Goal: Information Seeking & Learning: Learn about a topic

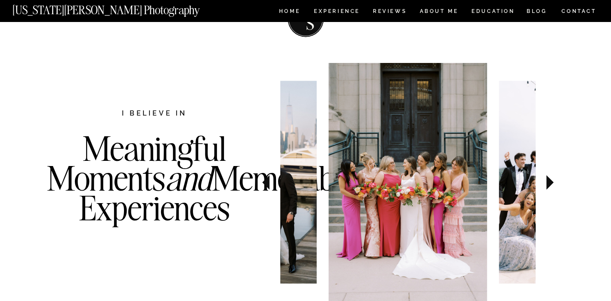
scroll to position [282, 0]
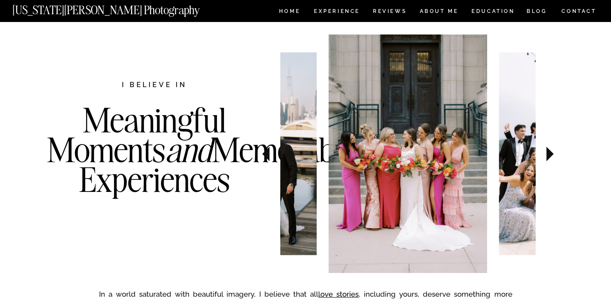
click at [551, 151] on icon at bounding box center [550, 154] width 29 height 30
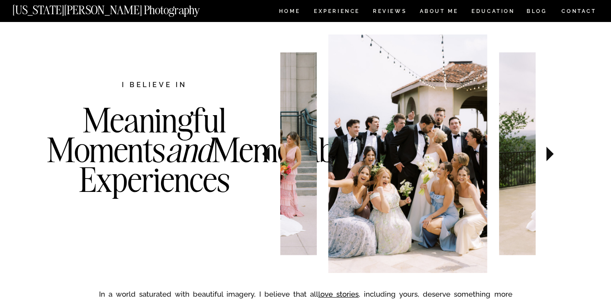
click at [551, 151] on icon at bounding box center [550, 154] width 29 height 30
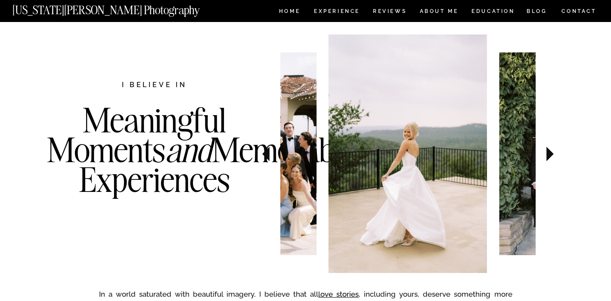
click at [551, 151] on icon at bounding box center [550, 154] width 29 height 30
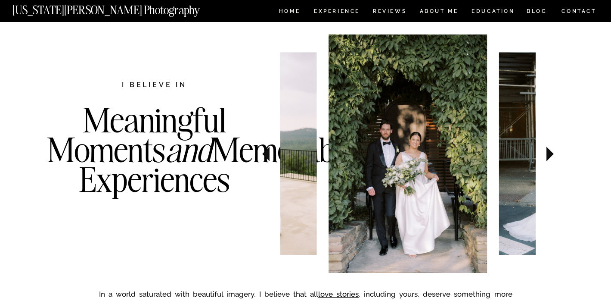
click at [551, 151] on icon at bounding box center [550, 154] width 29 height 30
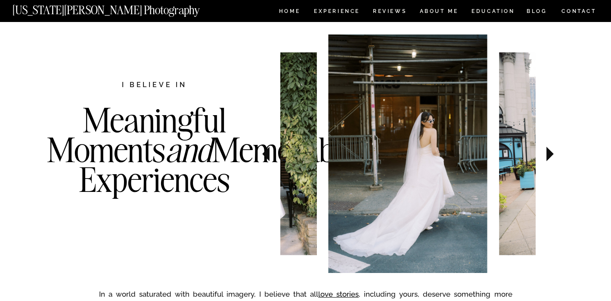
click at [551, 151] on icon at bounding box center [550, 154] width 29 height 30
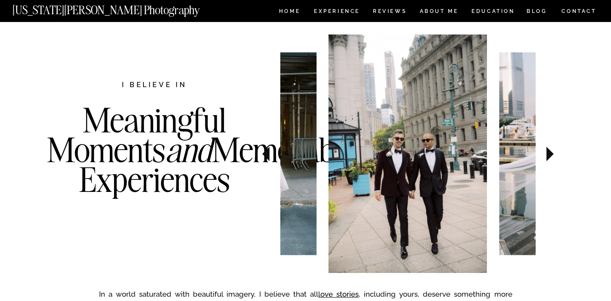
click at [551, 151] on icon at bounding box center [550, 154] width 29 height 30
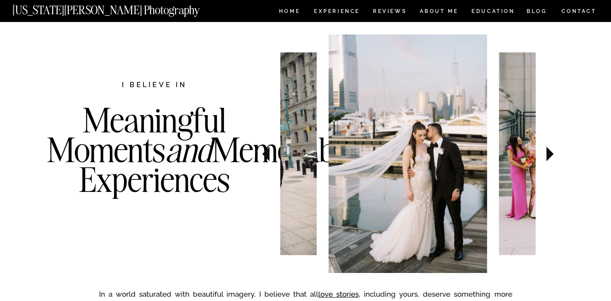
click at [551, 151] on icon at bounding box center [550, 154] width 29 height 30
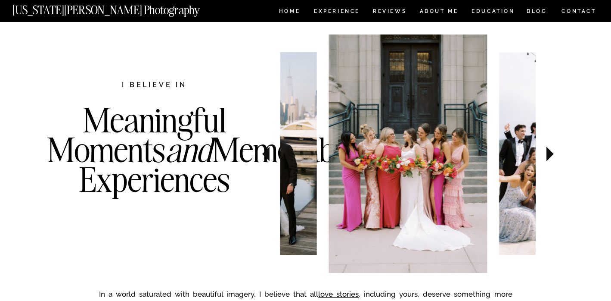
click at [551, 152] on icon at bounding box center [549, 153] width 7 height 15
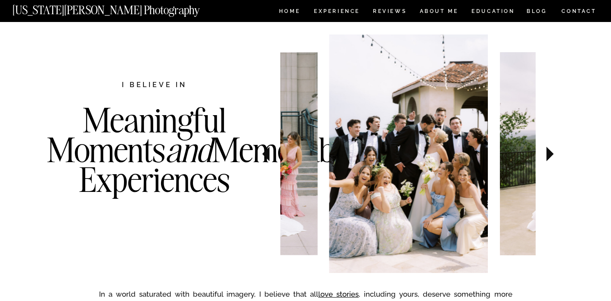
click at [551, 152] on icon at bounding box center [549, 153] width 7 height 15
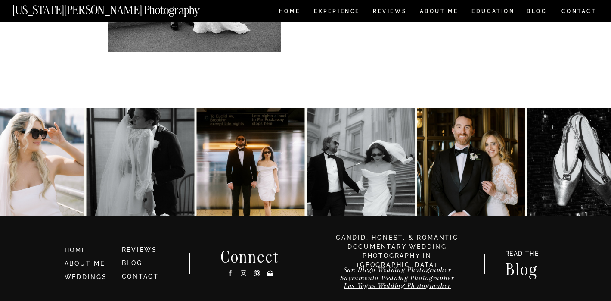
scroll to position [4424, 0]
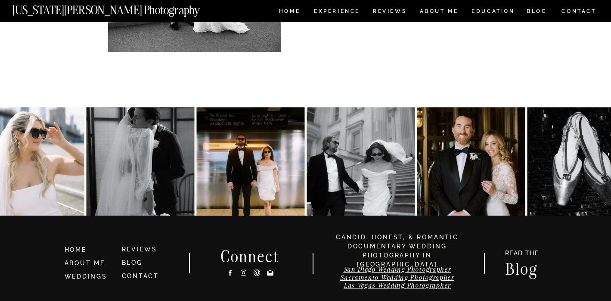
click at [252, 172] on img at bounding box center [250, 161] width 108 height 108
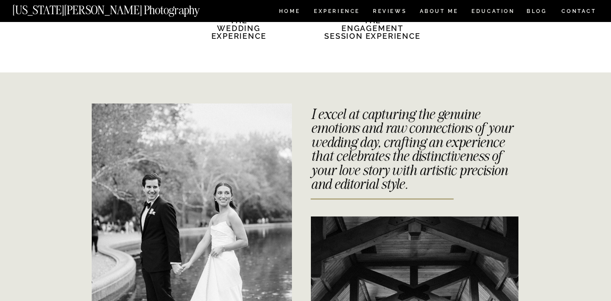
scroll to position [1548, 0]
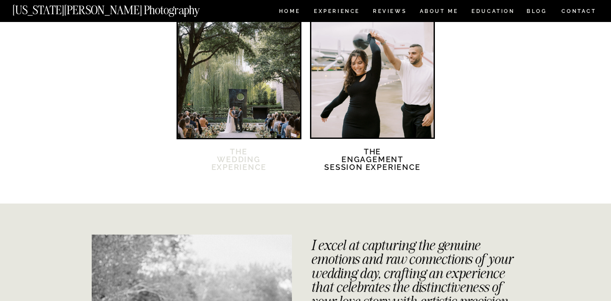
click at [240, 155] on h2 "The Wedding Experience" at bounding box center [239, 165] width 74 height 34
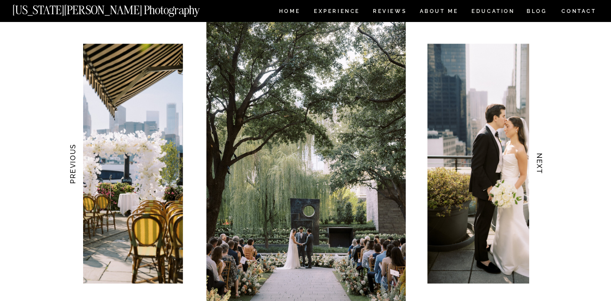
scroll to position [833, 0]
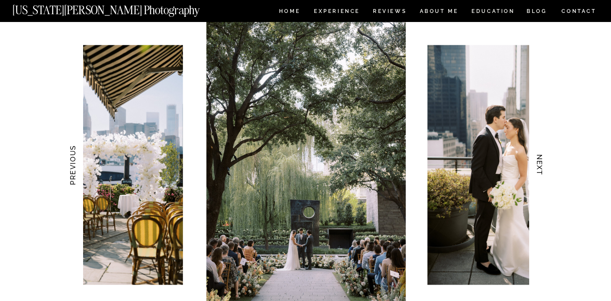
click at [537, 167] on h3 "NEXT" at bounding box center [539, 165] width 9 height 54
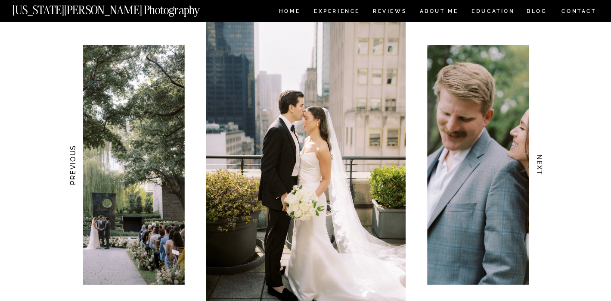
click at [537, 167] on h3 "NEXT" at bounding box center [539, 165] width 9 height 54
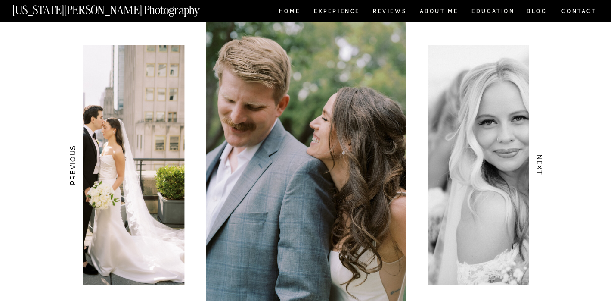
click at [537, 167] on h3 "NEXT" at bounding box center [539, 165] width 9 height 54
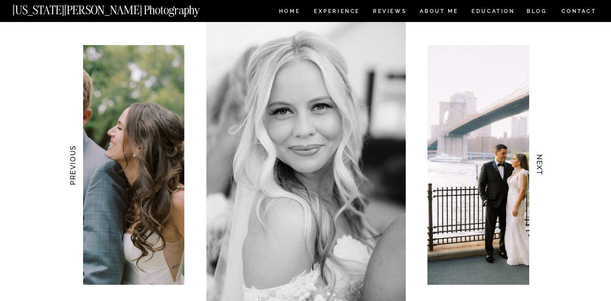
click at [537, 167] on h3 "NEXT" at bounding box center [539, 165] width 9 height 54
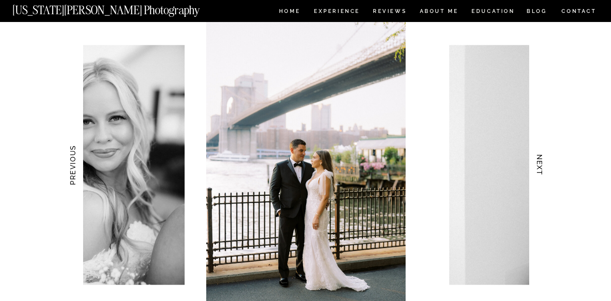
click at [537, 167] on h3 "NEXT" at bounding box center [539, 165] width 9 height 54
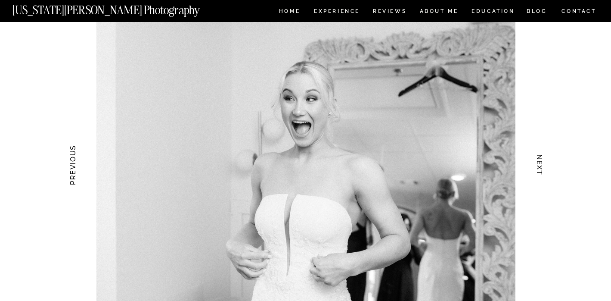
click at [537, 167] on h3 "NEXT" at bounding box center [539, 165] width 9 height 54
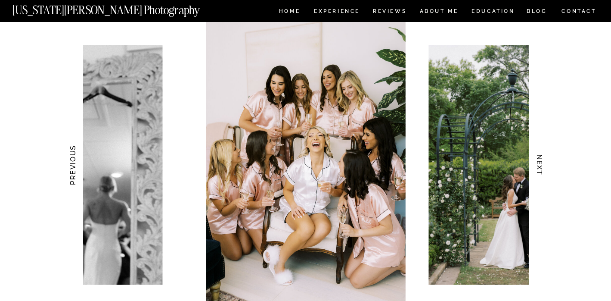
click at [537, 167] on h3 "NEXT" at bounding box center [539, 165] width 9 height 54
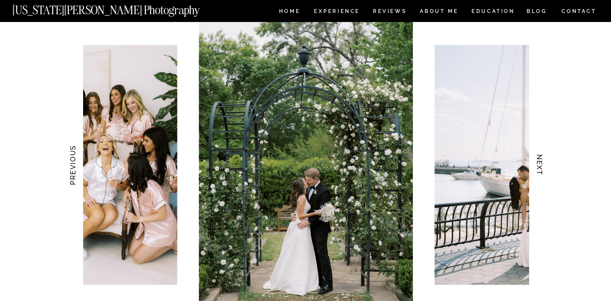
click at [537, 167] on h3 "NEXT" at bounding box center [539, 165] width 9 height 54
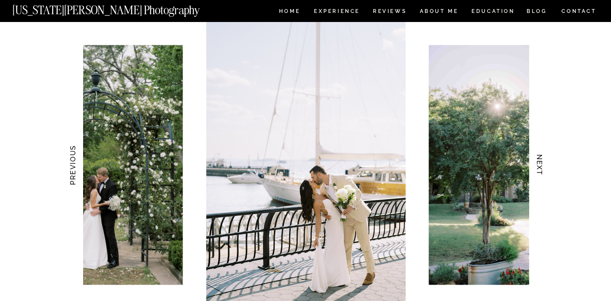
click at [537, 167] on h3 "NEXT" at bounding box center [539, 165] width 9 height 54
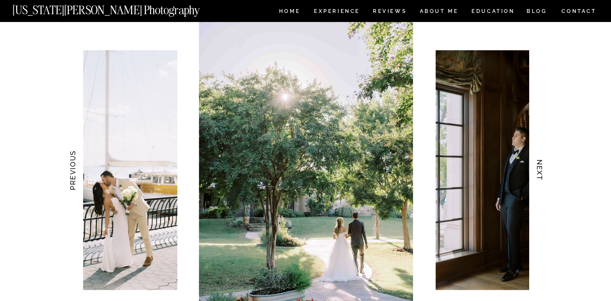
scroll to position [826, 0]
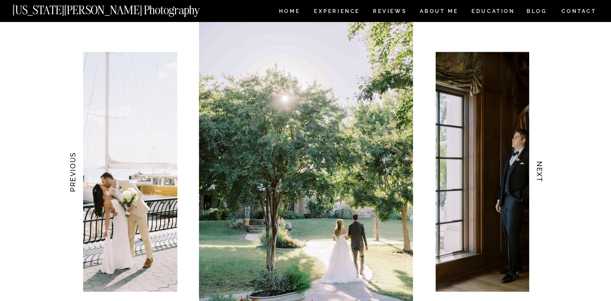
click at [538, 167] on h3 "NEXT" at bounding box center [539, 172] width 9 height 54
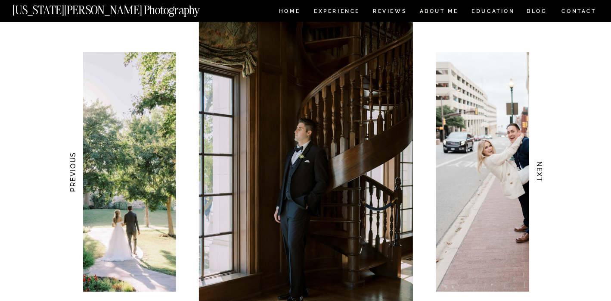
click at [538, 167] on h3 "NEXT" at bounding box center [539, 172] width 9 height 54
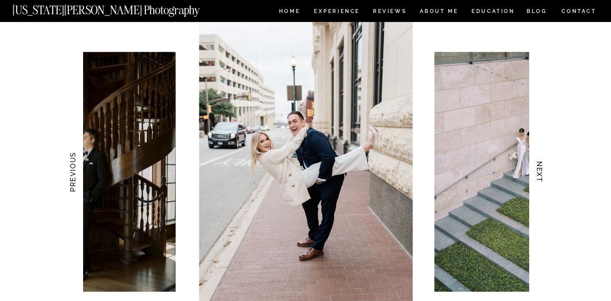
click at [538, 167] on h3 "NEXT" at bounding box center [539, 172] width 9 height 54
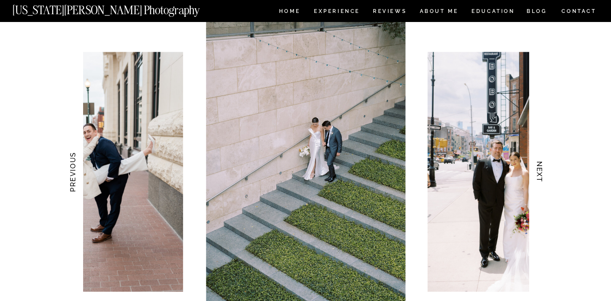
click at [538, 167] on h3 "NEXT" at bounding box center [539, 172] width 9 height 54
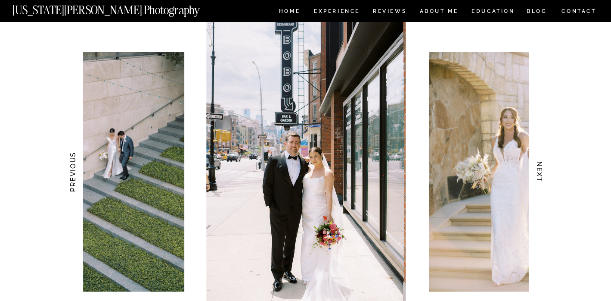
click at [538, 167] on h3 "NEXT" at bounding box center [539, 172] width 9 height 54
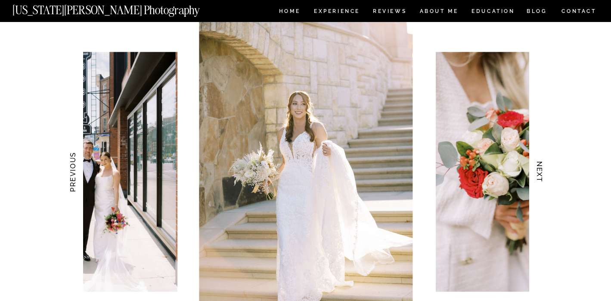
click at [538, 167] on h3 "NEXT" at bounding box center [539, 172] width 9 height 54
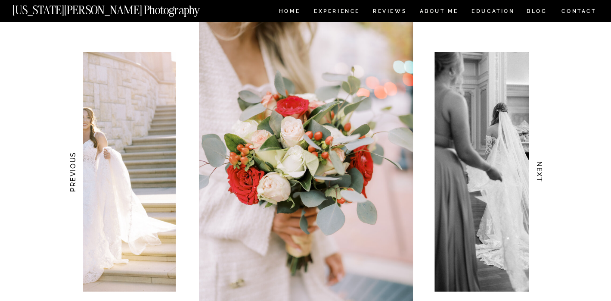
click at [538, 167] on h3 "NEXT" at bounding box center [539, 172] width 9 height 54
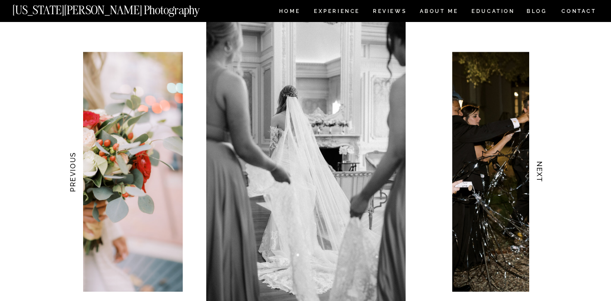
click at [538, 167] on h3 "NEXT" at bounding box center [539, 172] width 9 height 54
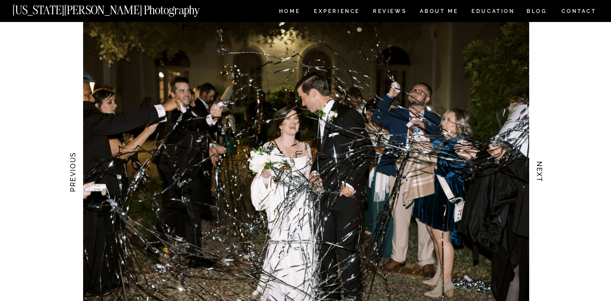
click at [538, 167] on h3 "NEXT" at bounding box center [539, 172] width 9 height 54
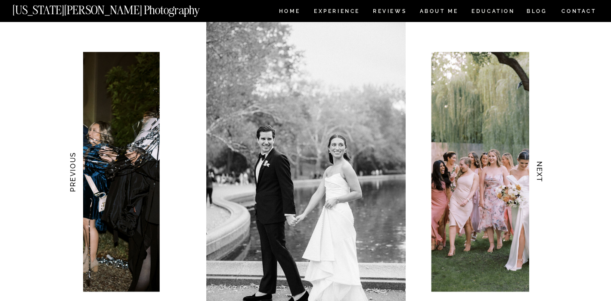
click at [538, 167] on h3 "NEXT" at bounding box center [539, 172] width 9 height 54
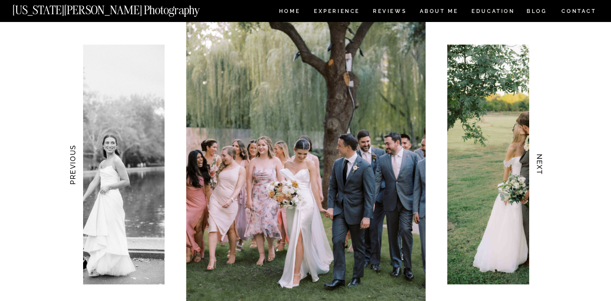
scroll to position [835, 0]
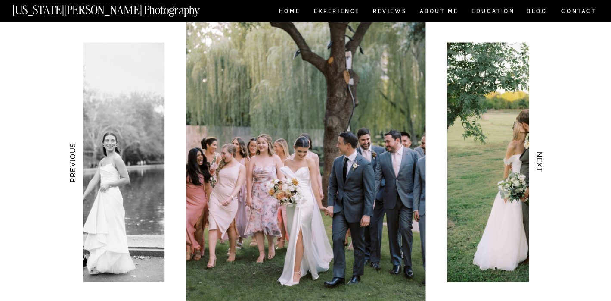
click at [539, 160] on h3 "NEXT" at bounding box center [539, 162] width 9 height 54
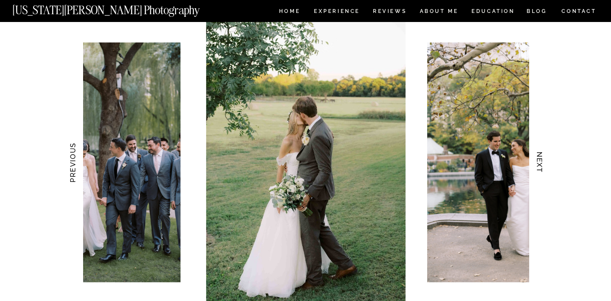
click at [539, 160] on h3 "NEXT" at bounding box center [539, 162] width 9 height 54
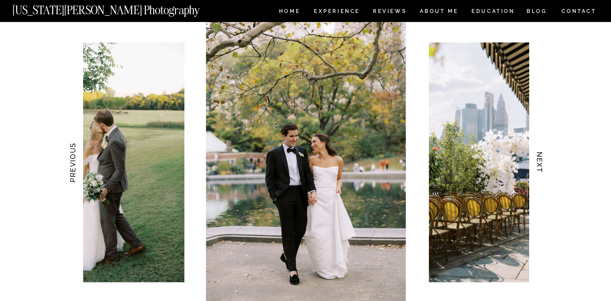
click at [539, 160] on h3 "NEXT" at bounding box center [539, 162] width 9 height 54
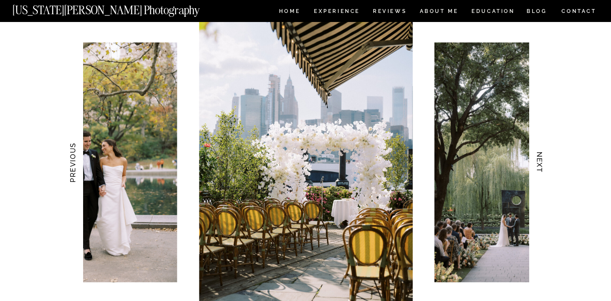
click at [539, 160] on h3 "NEXT" at bounding box center [539, 162] width 9 height 54
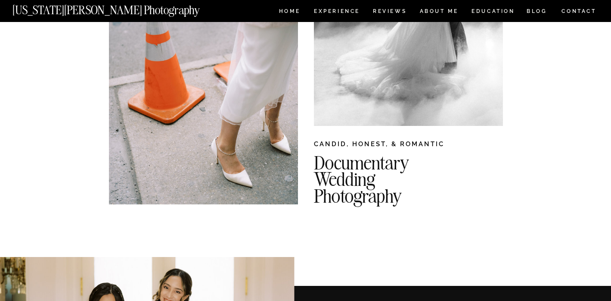
scroll to position [0, 0]
